Goal: Find specific page/section: Find specific page/section

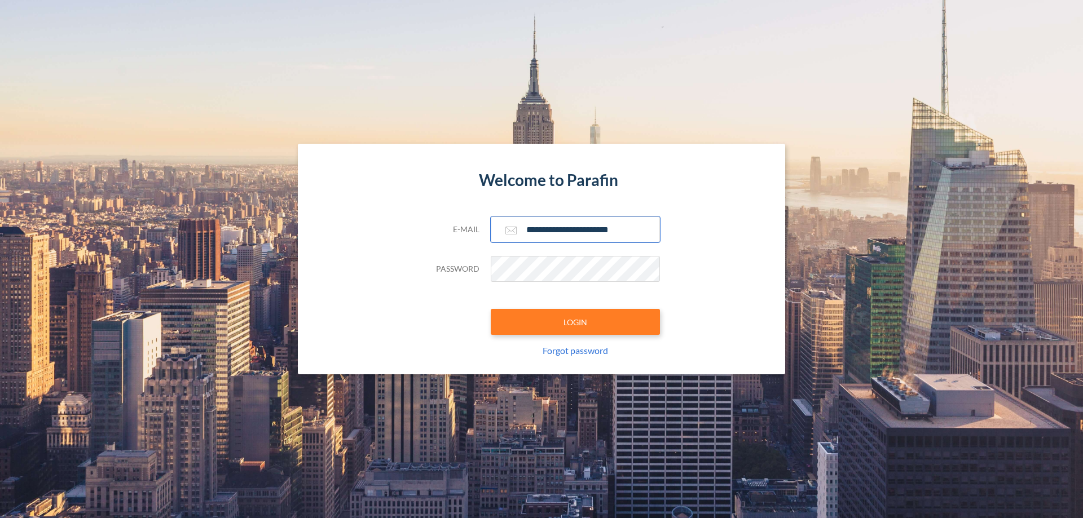
type input "**********"
click at [575, 322] on button "LOGIN" at bounding box center [575, 322] width 169 height 26
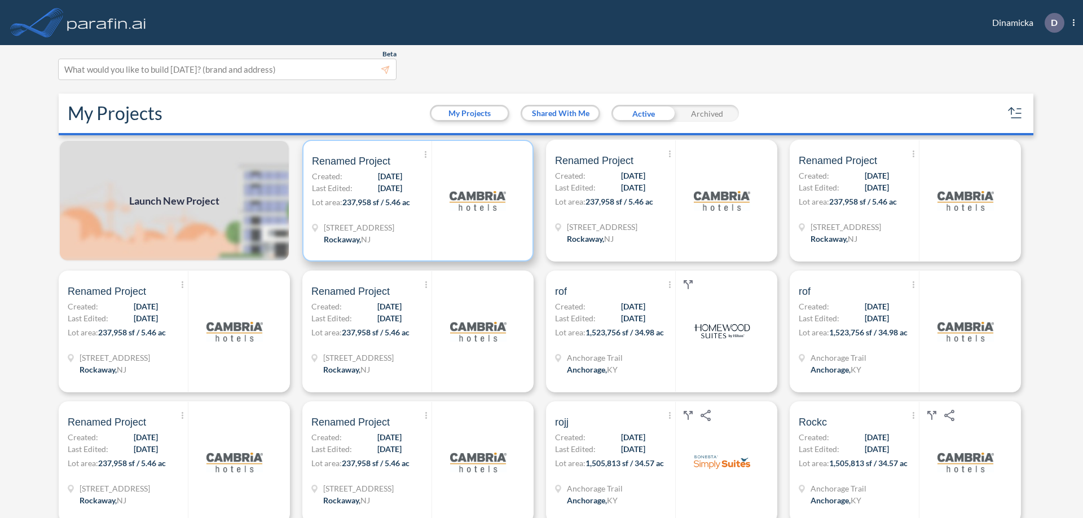
scroll to position [3, 0]
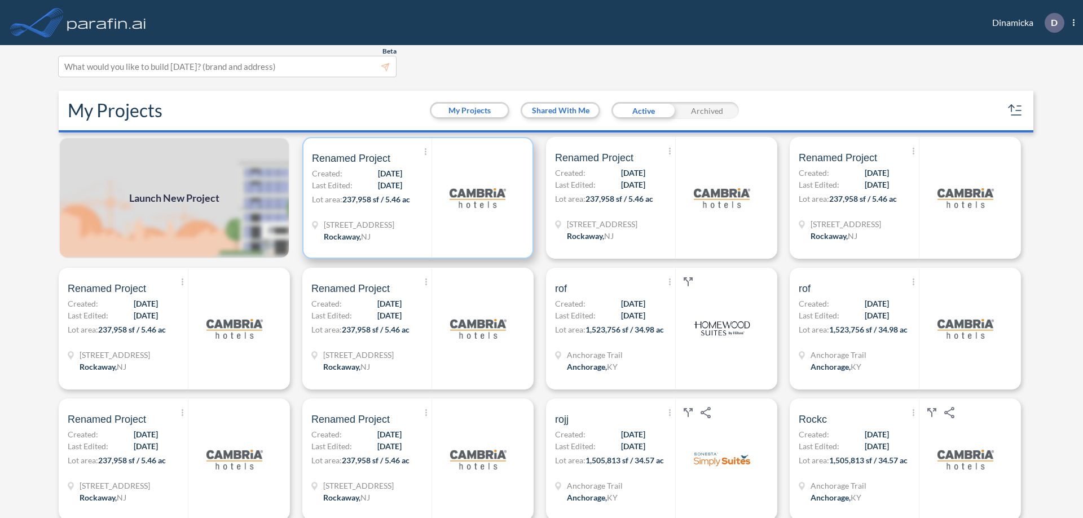
click at [416, 198] on p "Lot area: 237,958 sf / 5.46 ac" at bounding box center [372, 201] width 120 height 16
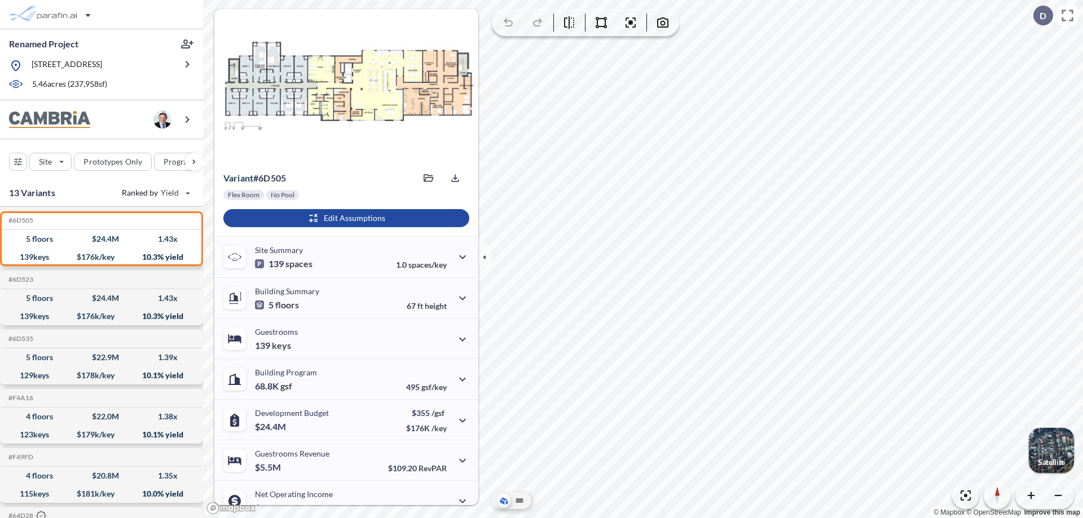
scroll to position [57, 0]
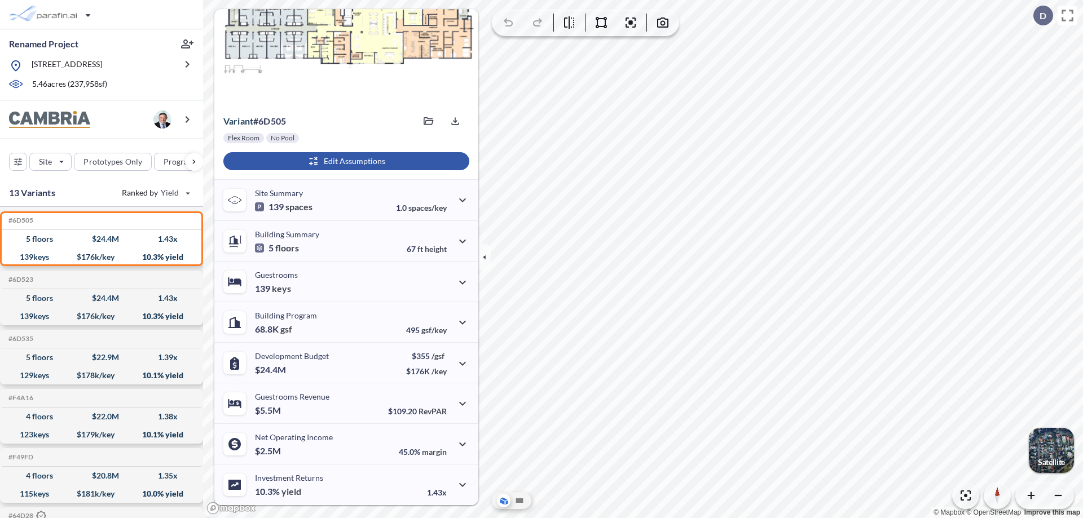
click at [345, 161] on div "button" at bounding box center [346, 161] width 246 height 18
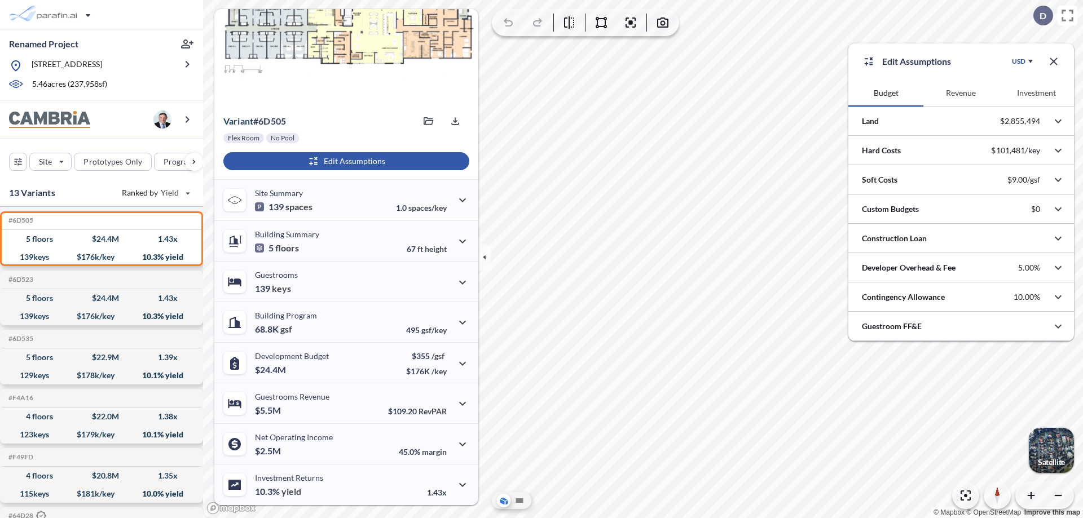
click at [961, 93] on button "Revenue" at bounding box center [960, 93] width 75 height 27
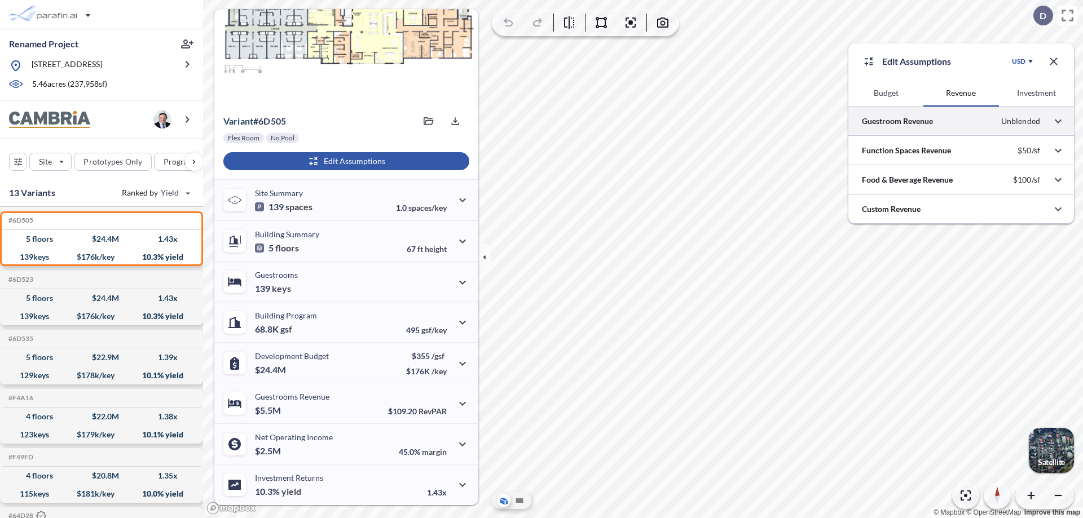
click at [961, 121] on div at bounding box center [961, 121] width 226 height 29
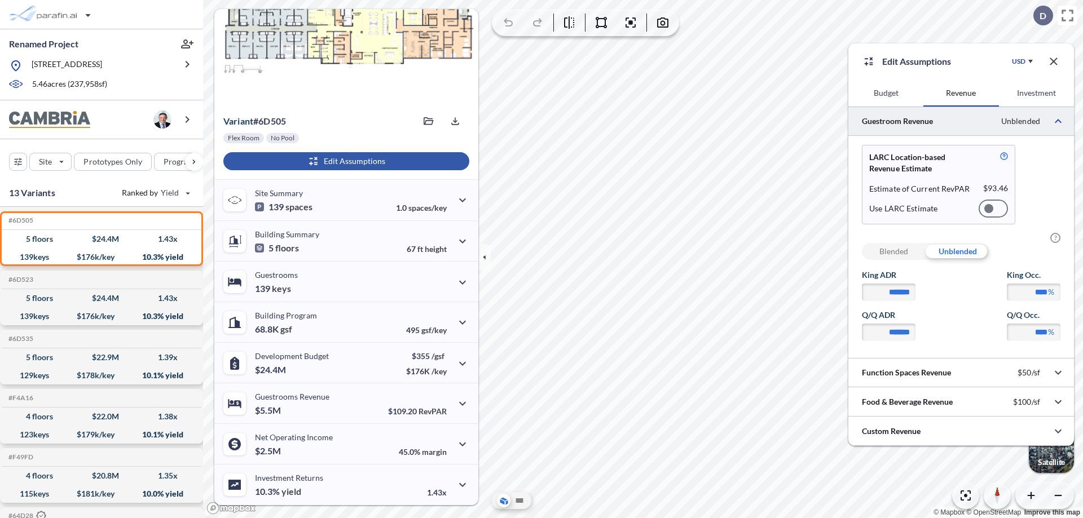
click at [993, 209] on div at bounding box center [993, 209] width 29 height 18
